Goal: Task Accomplishment & Management: Use online tool/utility

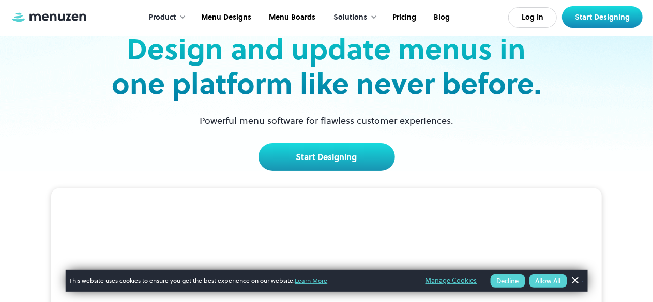
scroll to position [62, 0]
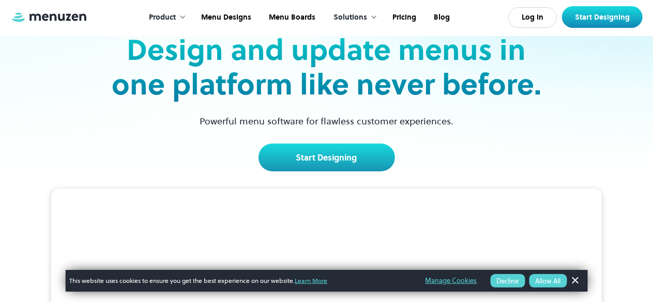
click at [334, 165] on link "Start Designing" at bounding box center [326, 158] width 136 height 28
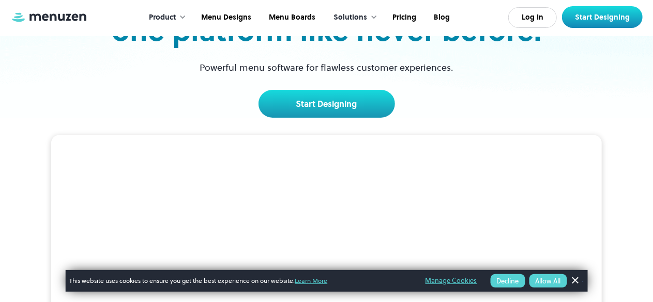
scroll to position [147, 0]
